Goal: Information Seeking & Learning: Learn about a topic

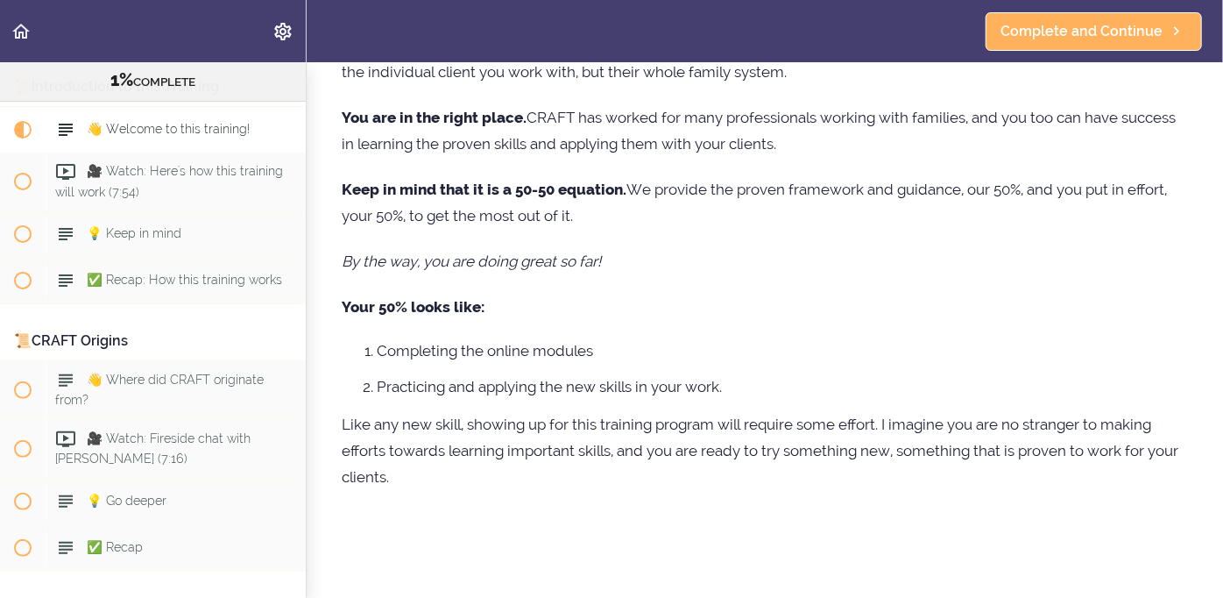
scroll to position [207, 0]
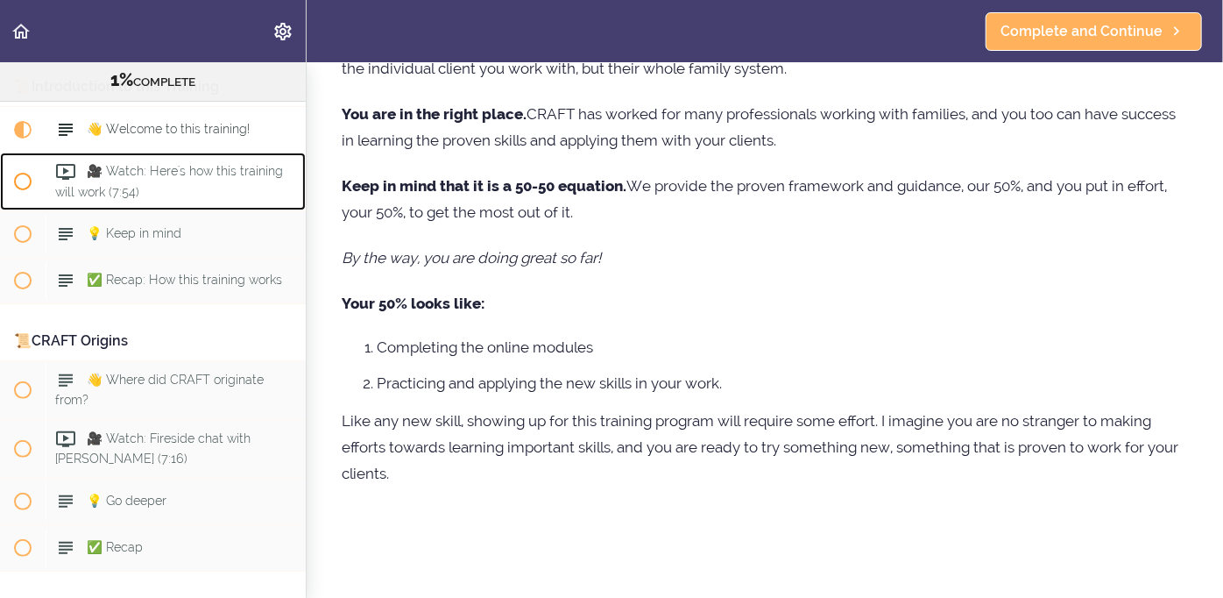
click at [191, 163] on div "🎥 Watch: Here's how this training will work (7:54)" at bounding box center [176, 181] width 260 height 58
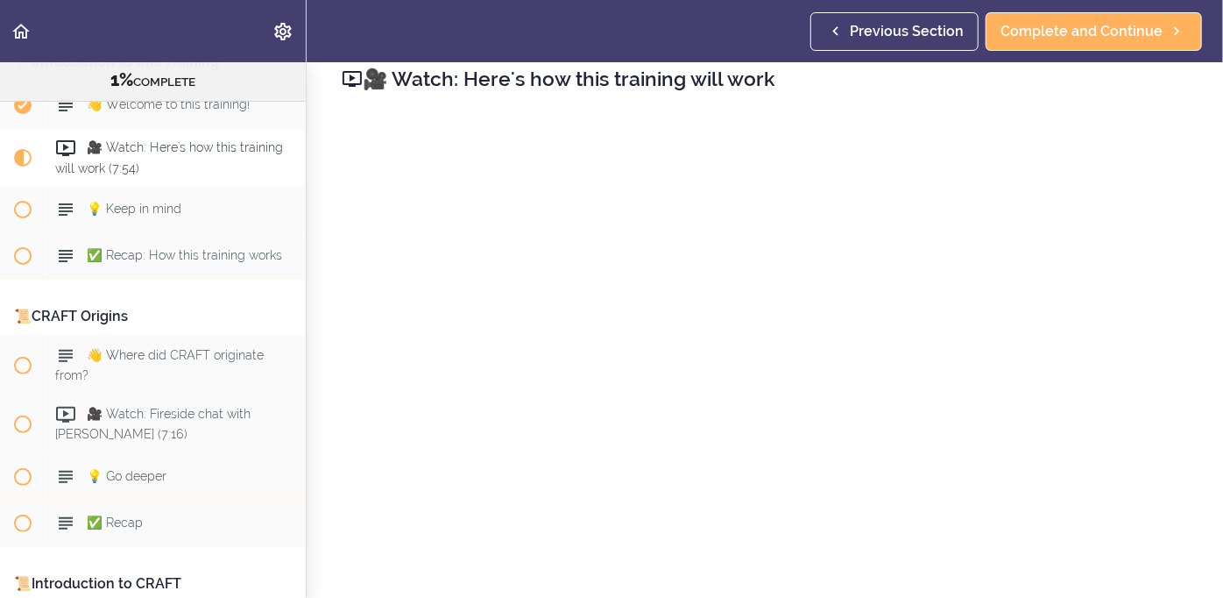
scroll to position [61, 0]
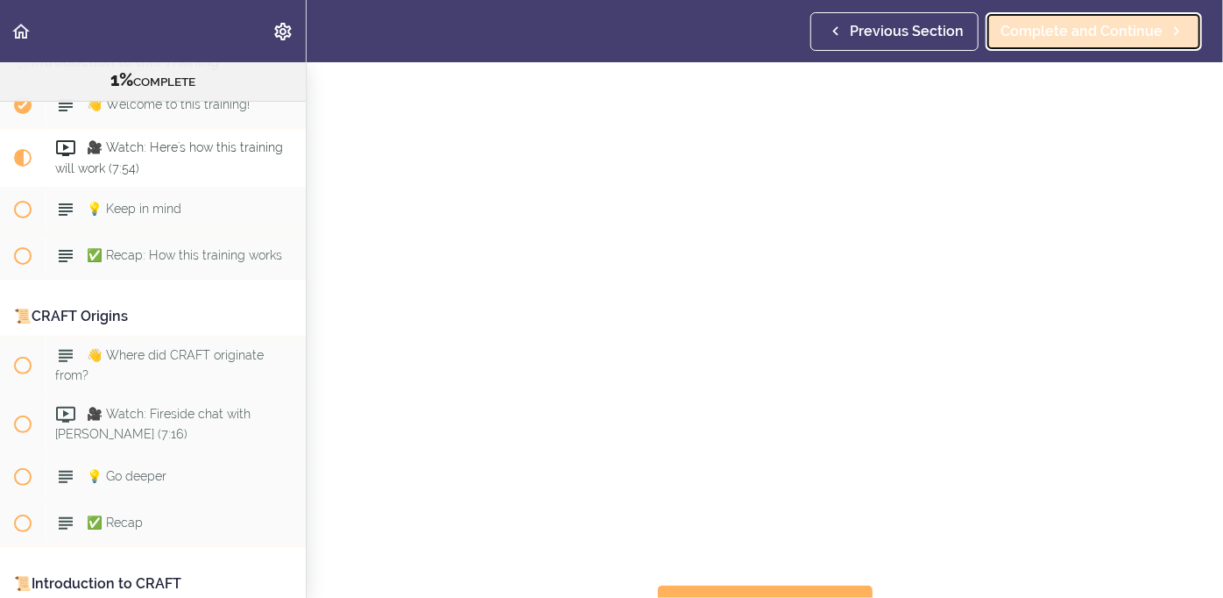
click at [1079, 31] on span "Complete and Continue" at bounding box center [1082, 31] width 162 height 21
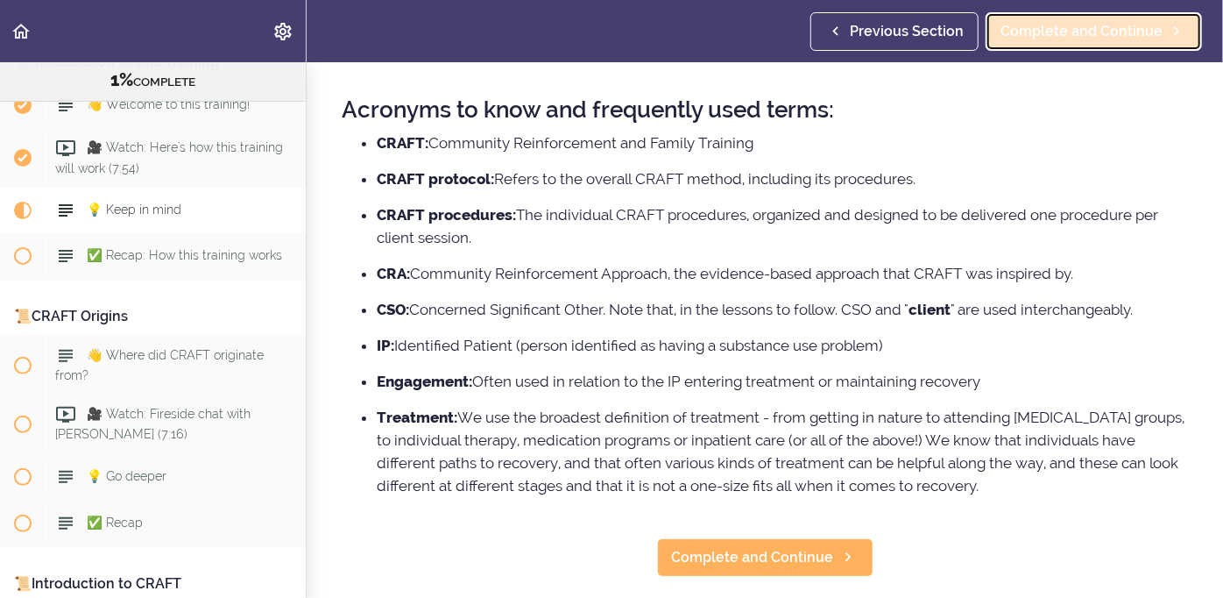
scroll to position [222, 0]
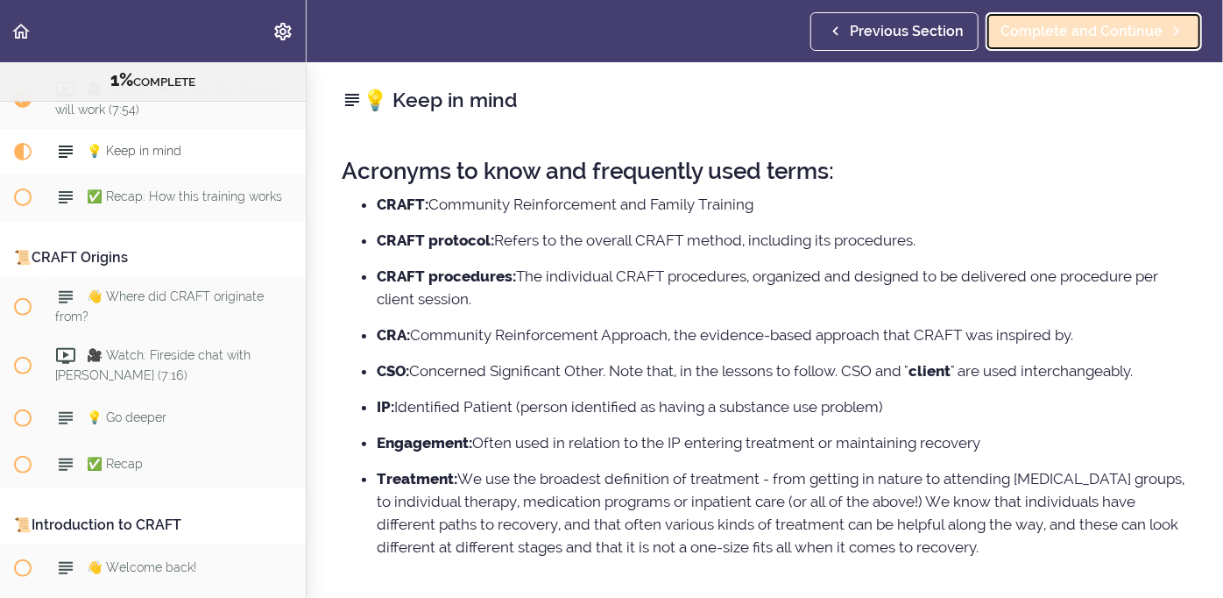
click at [1079, 31] on span "Complete and Continue" at bounding box center [1082, 31] width 162 height 21
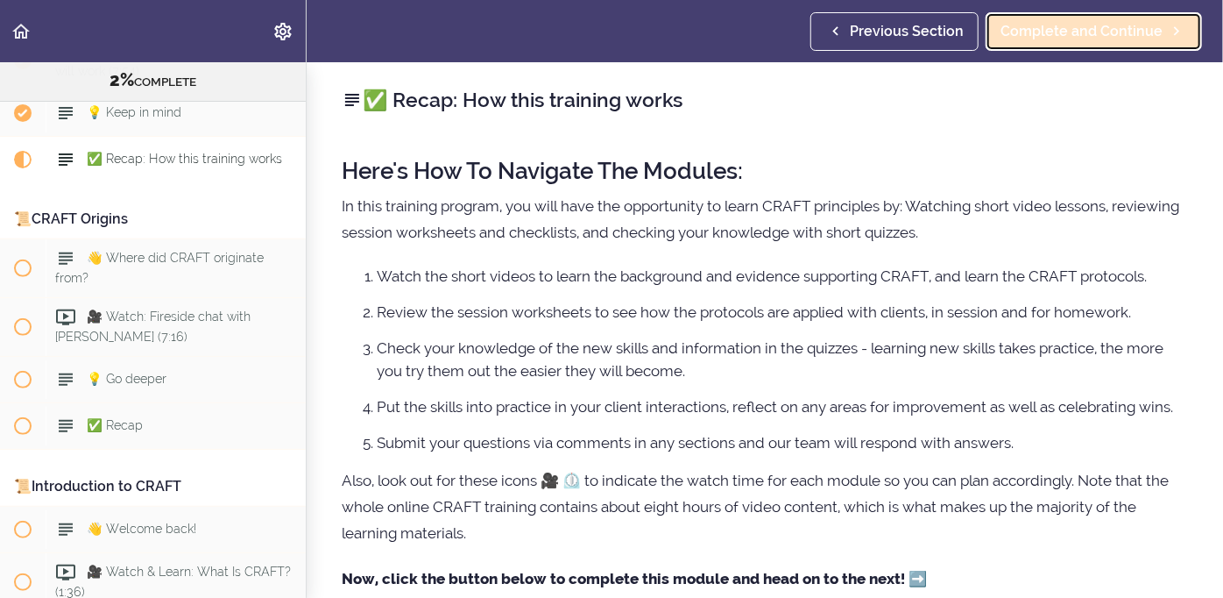
scroll to position [268, 0]
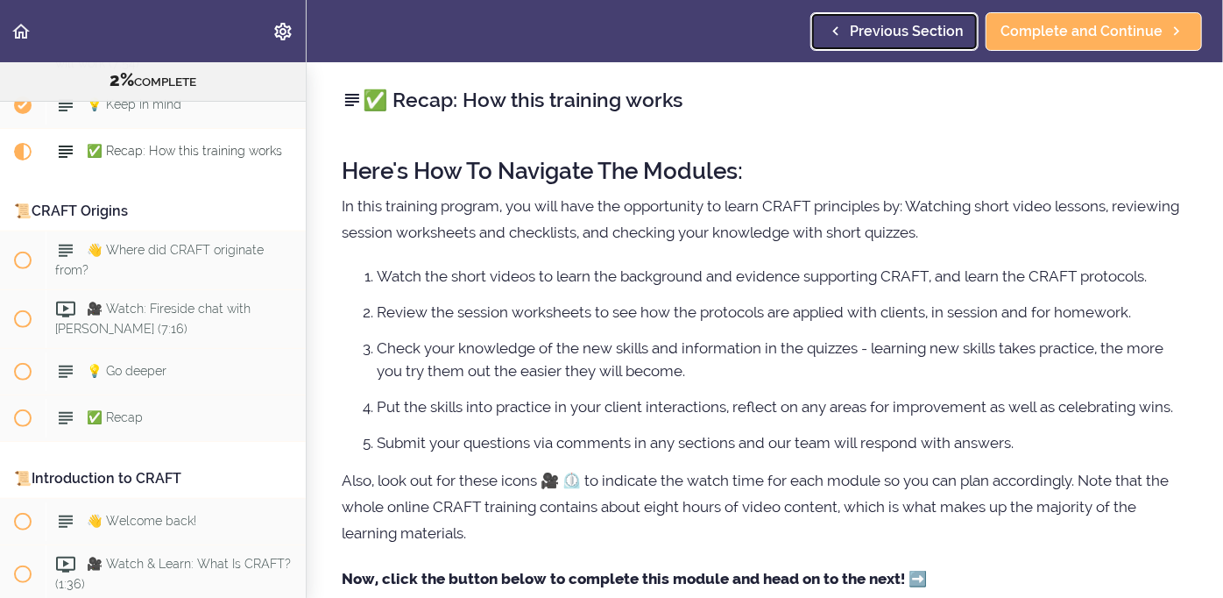
click at [895, 27] on span "Previous Section" at bounding box center [907, 31] width 114 height 21
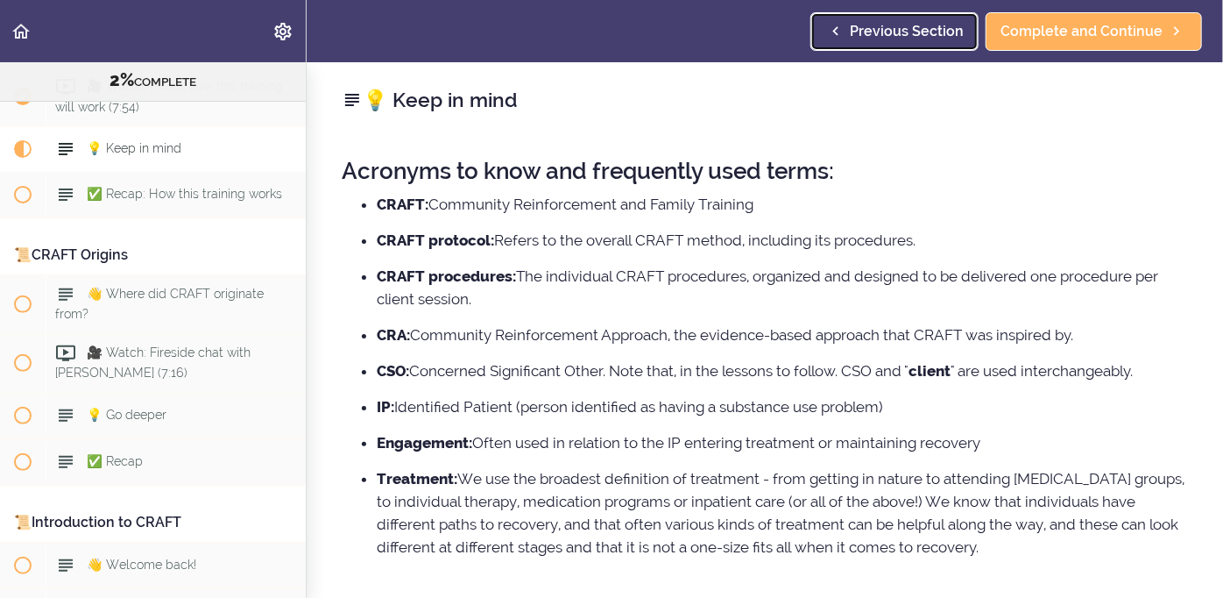
scroll to position [222, 0]
click at [1090, 53] on div "Previous Section Complete and Continue" at bounding box center [1010, 31] width 399 height 62
